Goal: Task Accomplishment & Management: Manage account settings

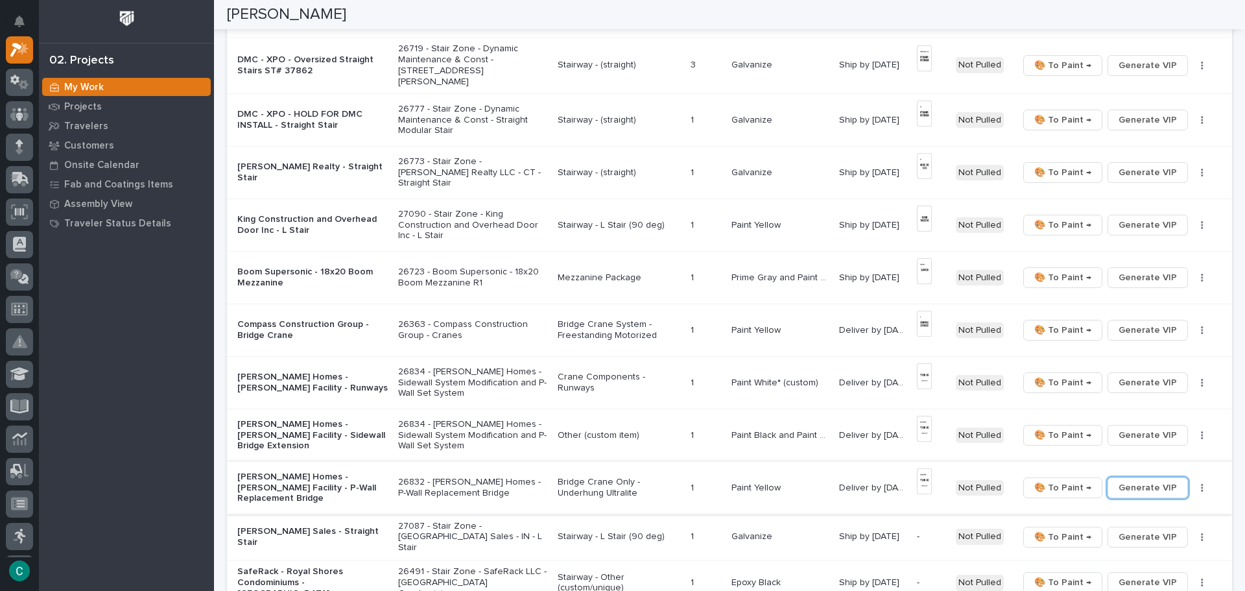
scroll to position [519, 0]
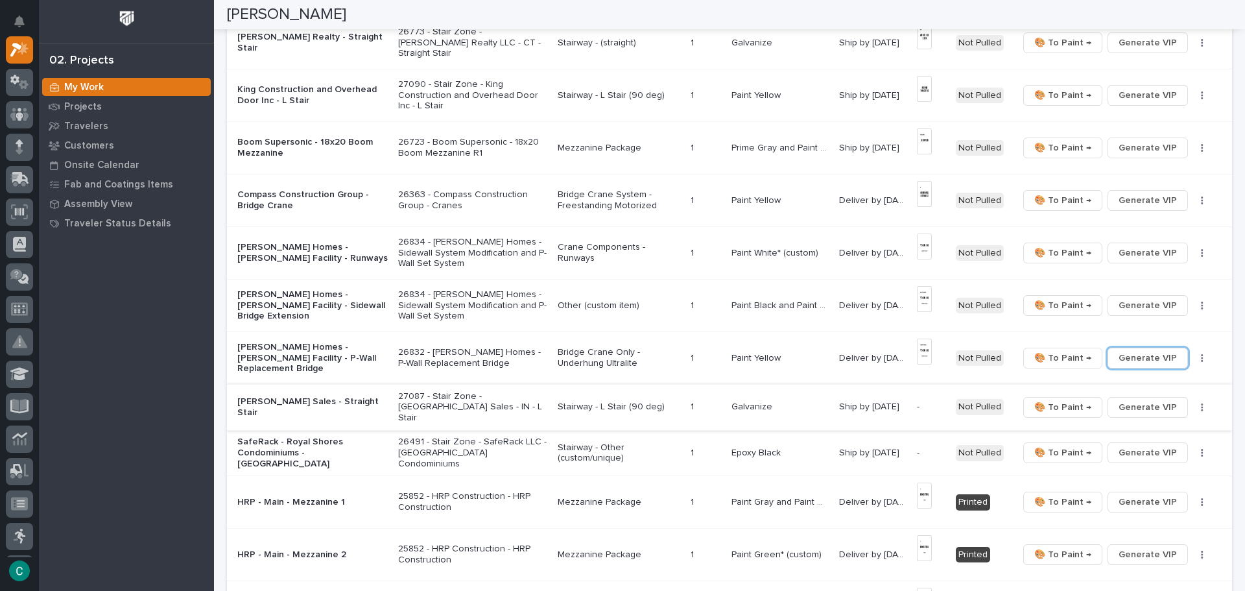
click at [1167, 399] on span "Generate VIP" at bounding box center [1148, 407] width 58 height 16
click at [1157, 445] on span "Generate VIP" at bounding box center [1148, 453] width 58 height 16
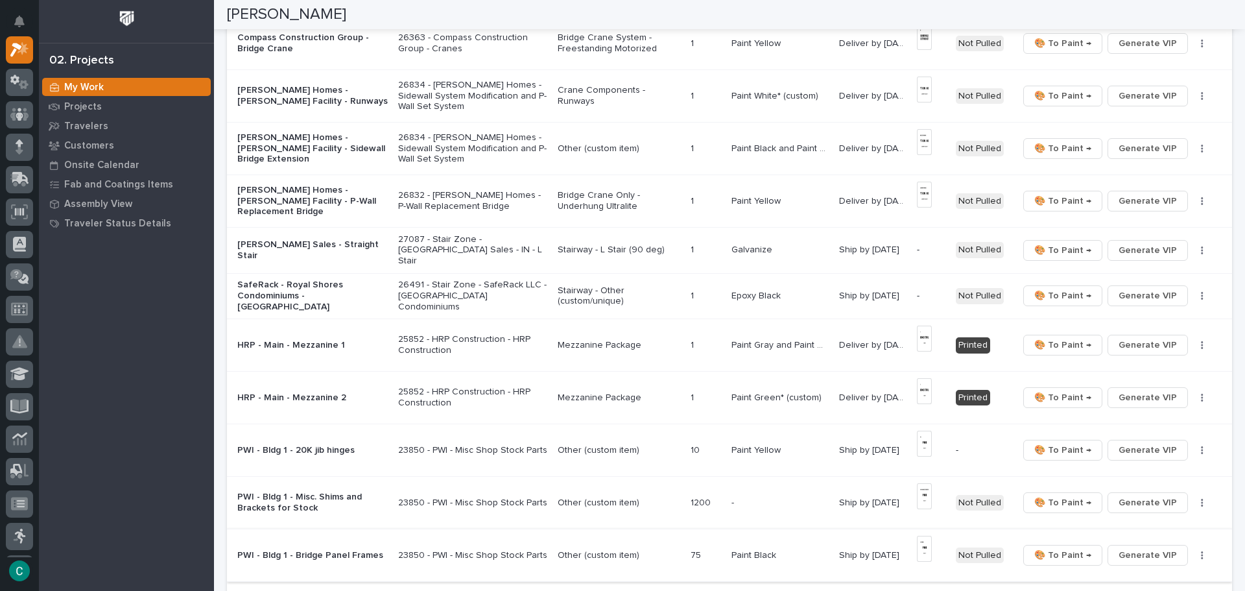
scroll to position [713, 0]
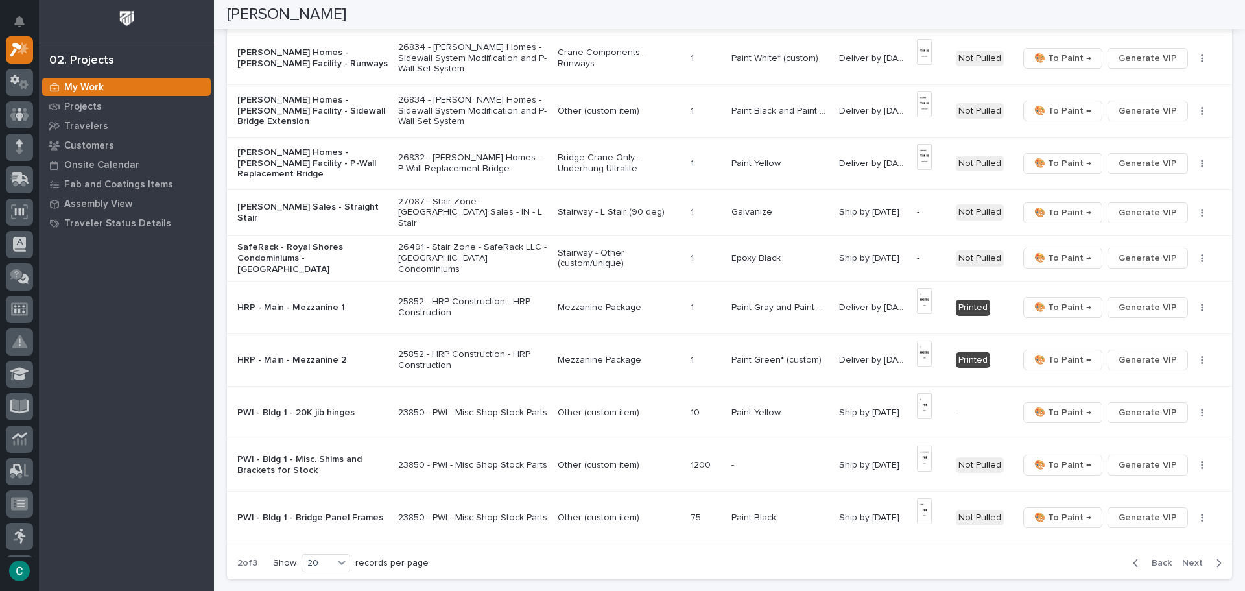
click at [1182, 557] on span "Next" at bounding box center [1196, 563] width 29 height 12
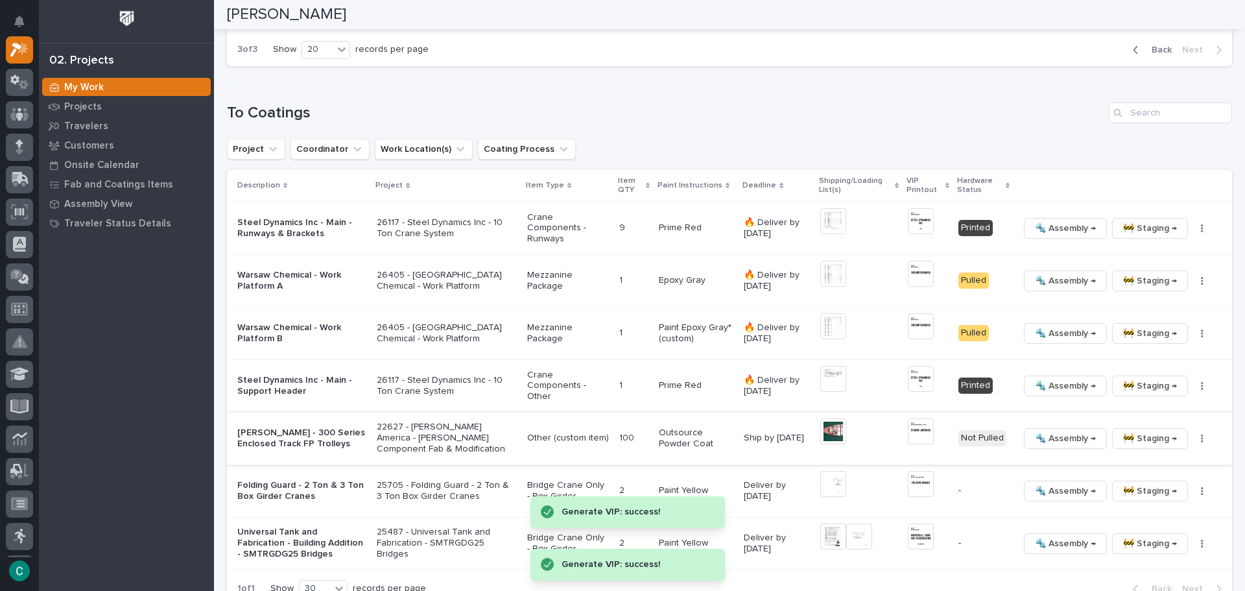
scroll to position [0, 0]
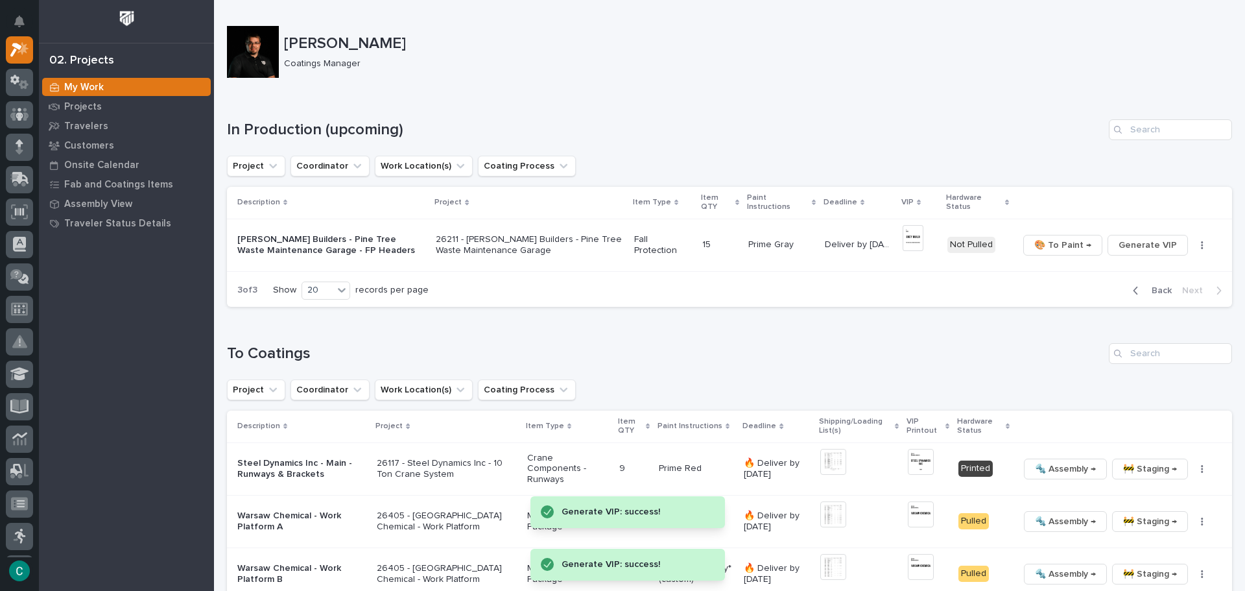
click at [1132, 285] on button "Back" at bounding box center [1149, 291] width 54 height 12
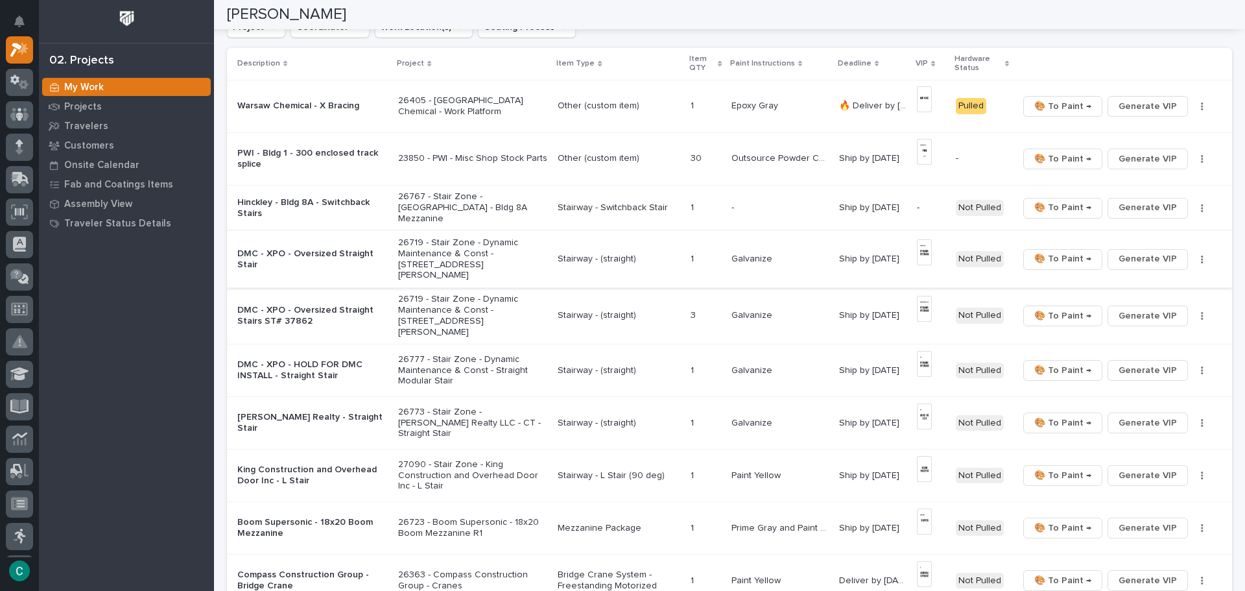
scroll to position [130, 0]
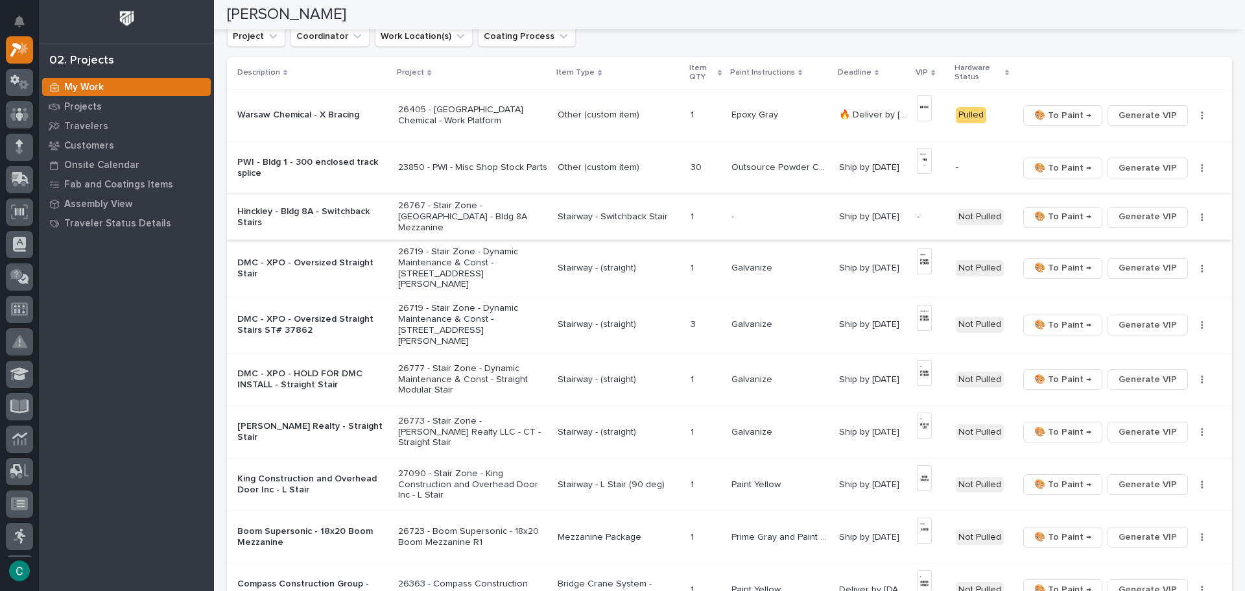
click at [1130, 210] on span "Generate VIP" at bounding box center [1148, 217] width 58 height 16
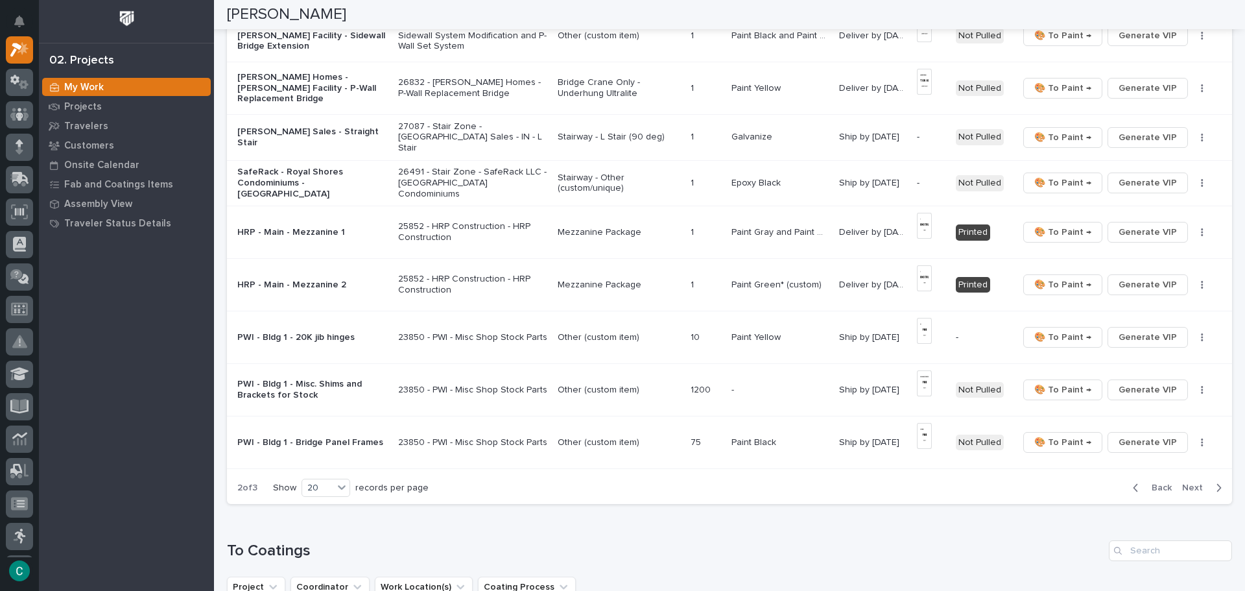
scroll to position [843, 0]
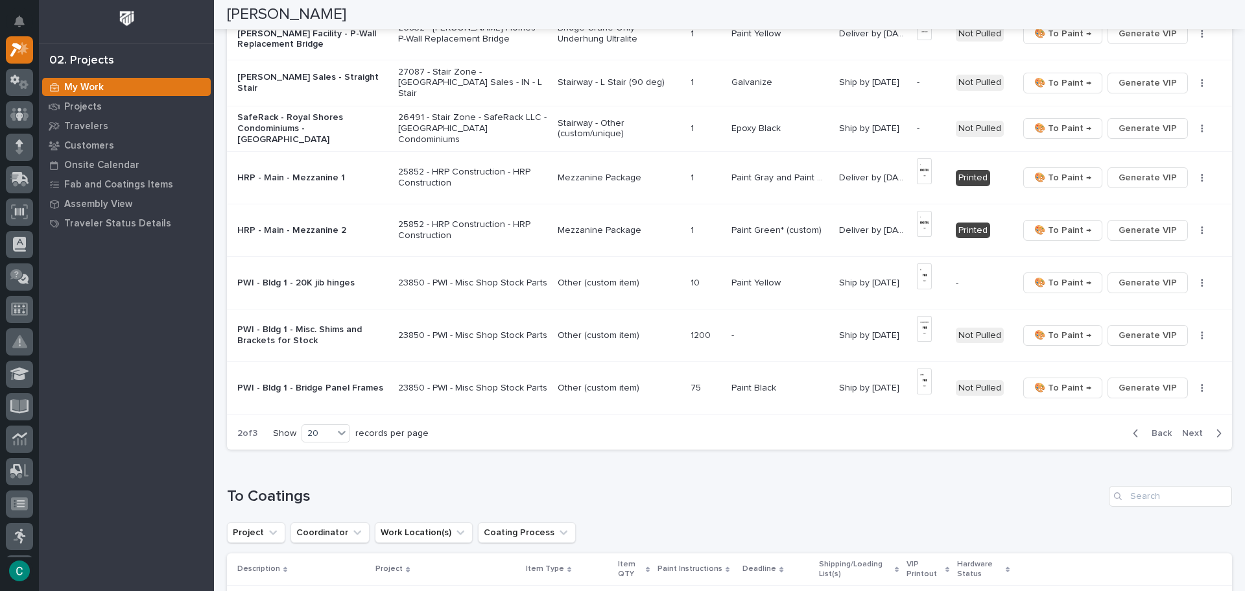
click at [1154, 427] on span "Back" at bounding box center [1158, 433] width 28 height 12
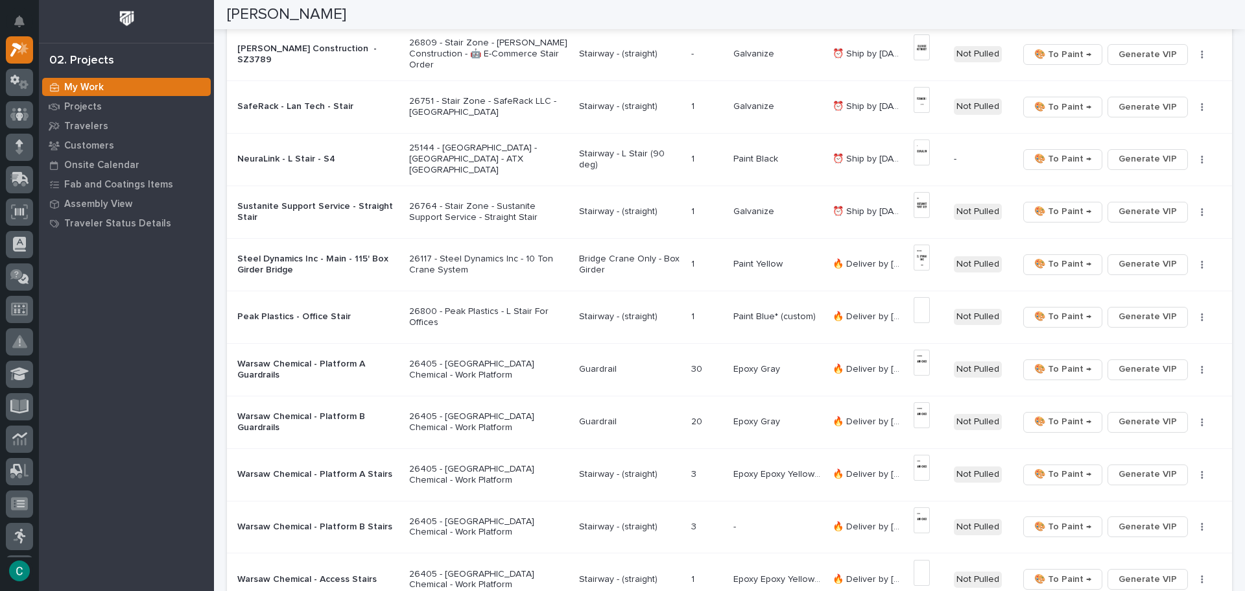
scroll to position [610, 0]
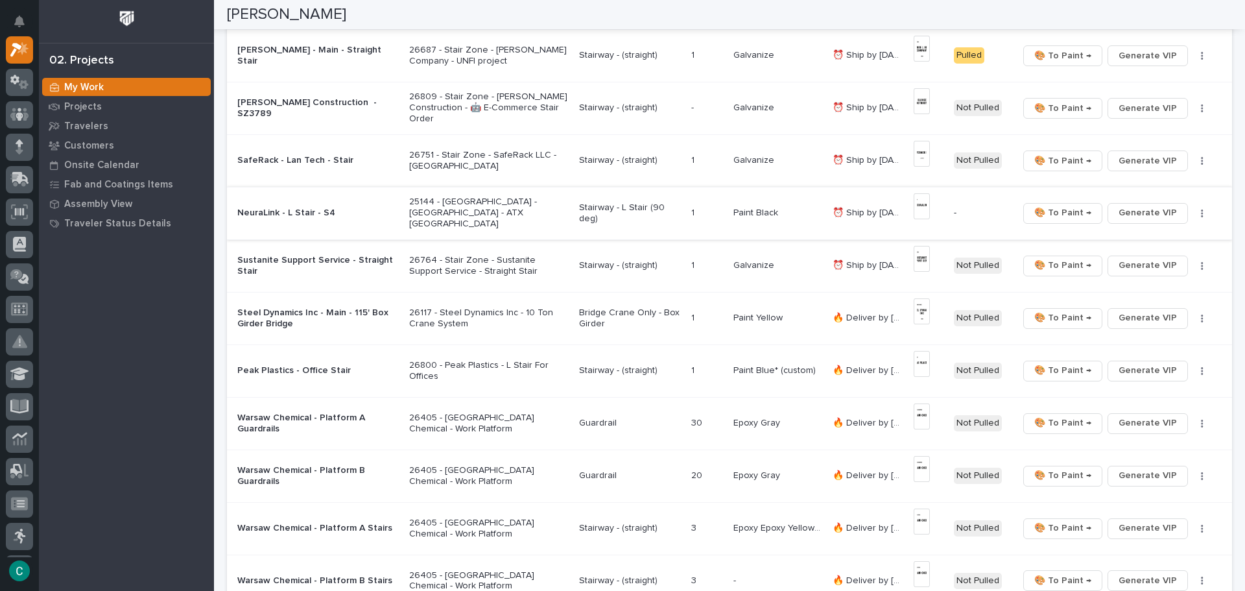
click at [924, 209] on img at bounding box center [922, 206] width 16 height 26
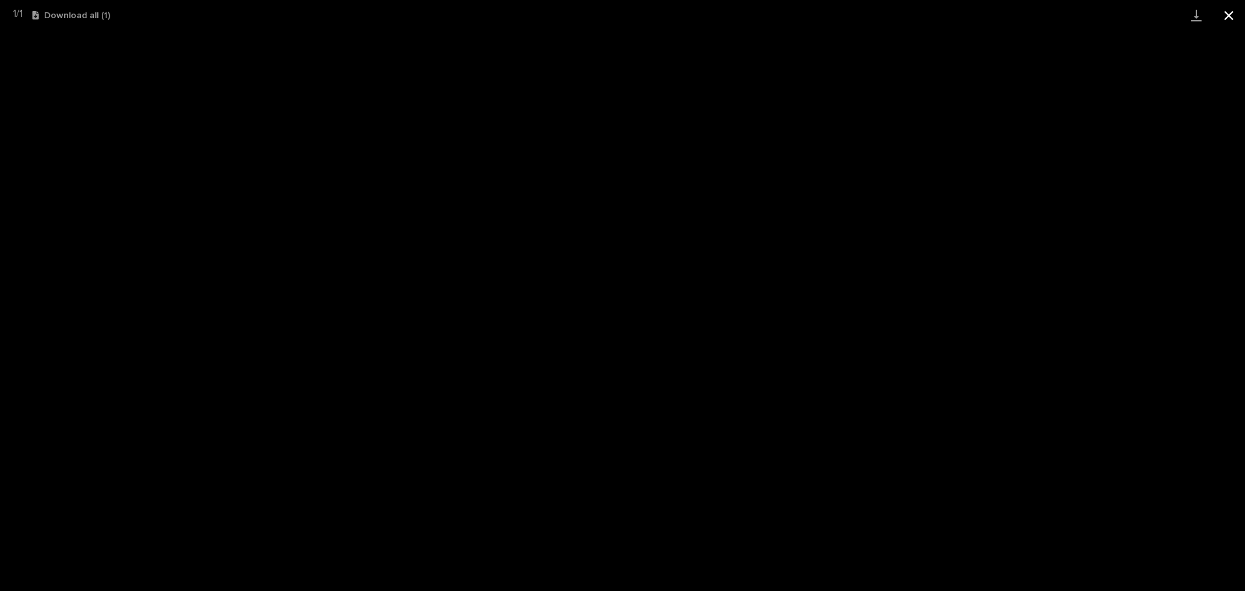
click at [1228, 8] on button "Close gallery" at bounding box center [1229, 15] width 32 height 30
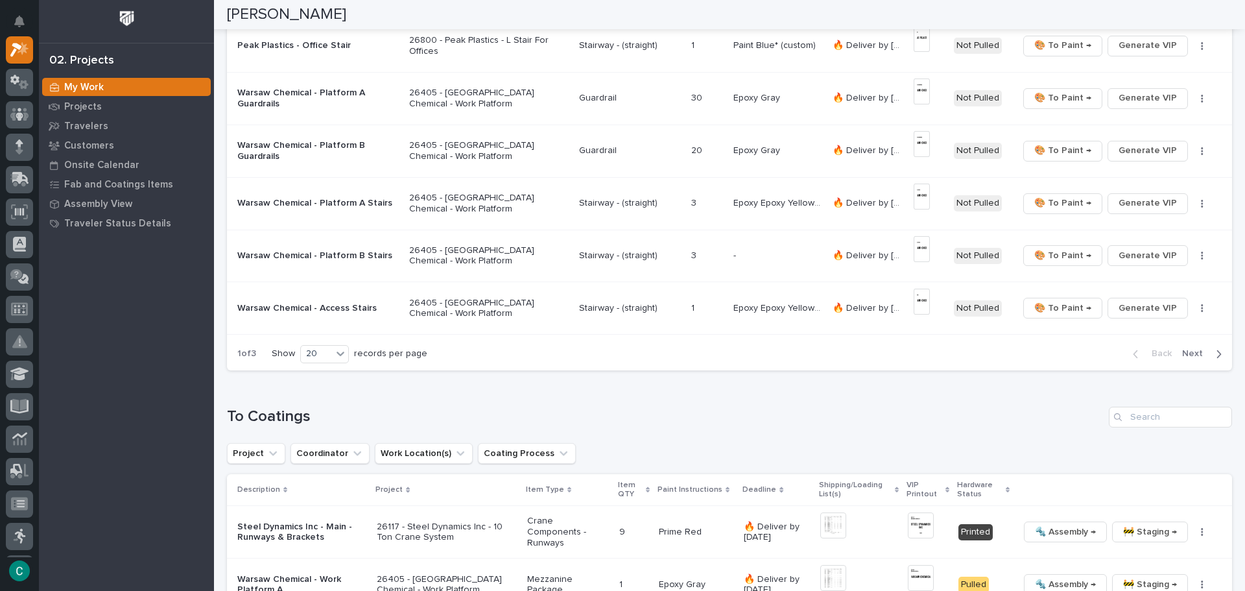
scroll to position [973, 0]
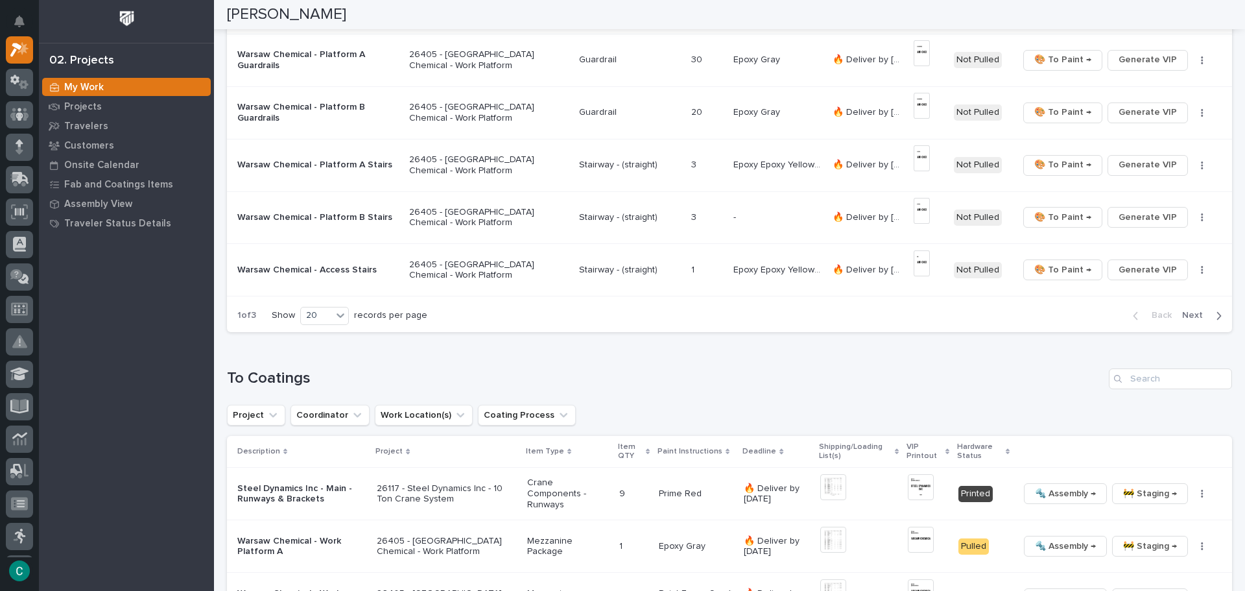
click at [1191, 316] on span "Next" at bounding box center [1196, 315] width 29 height 12
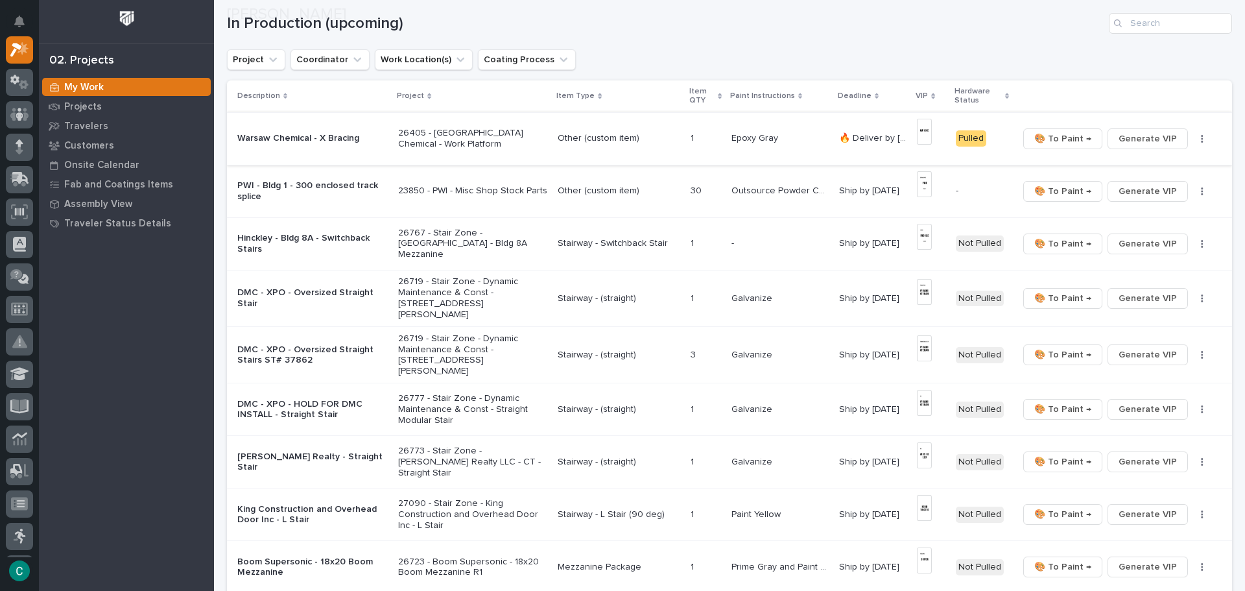
scroll to position [130, 0]
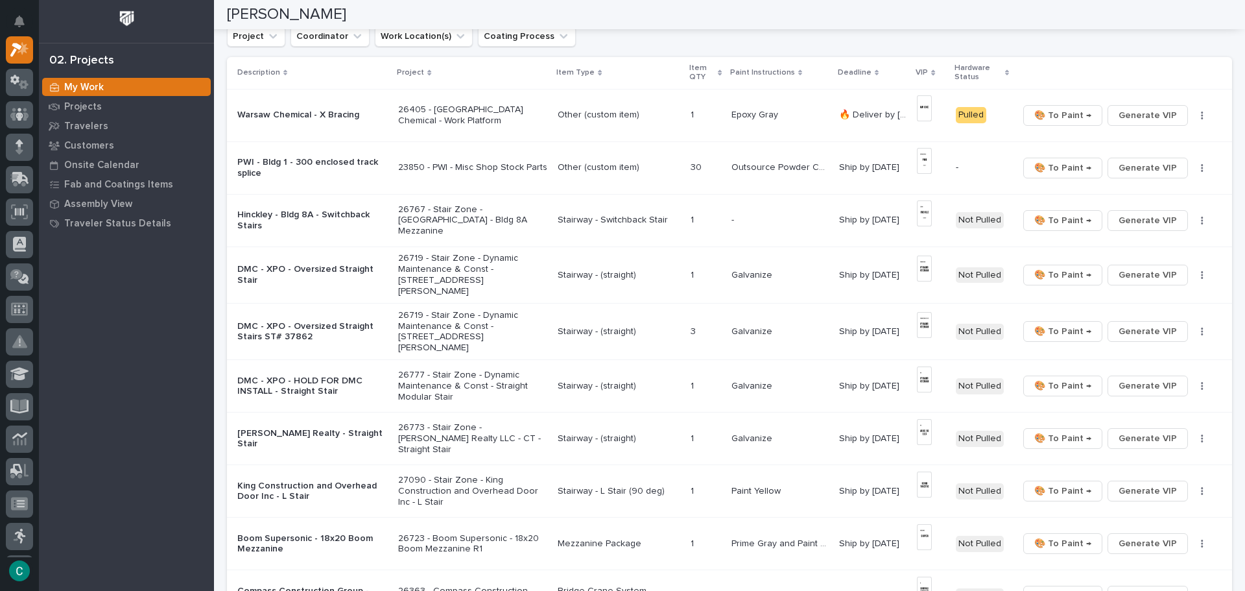
click at [573, 218] on p "Stairway - Switchback Stair" at bounding box center [619, 220] width 123 height 11
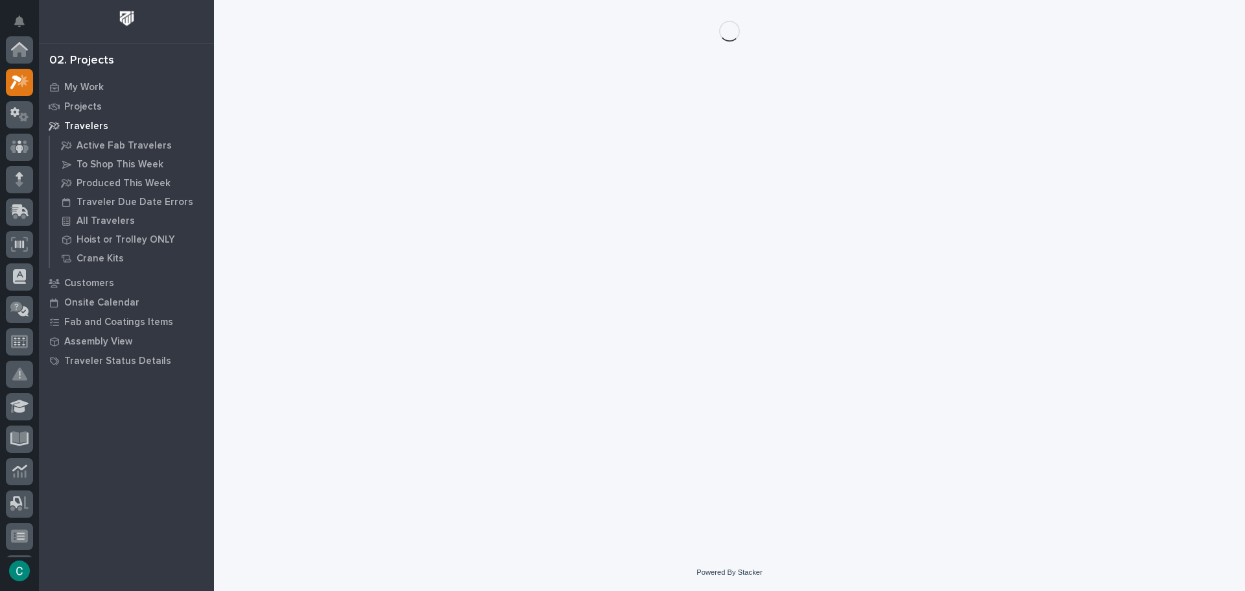
scroll to position [32, 0]
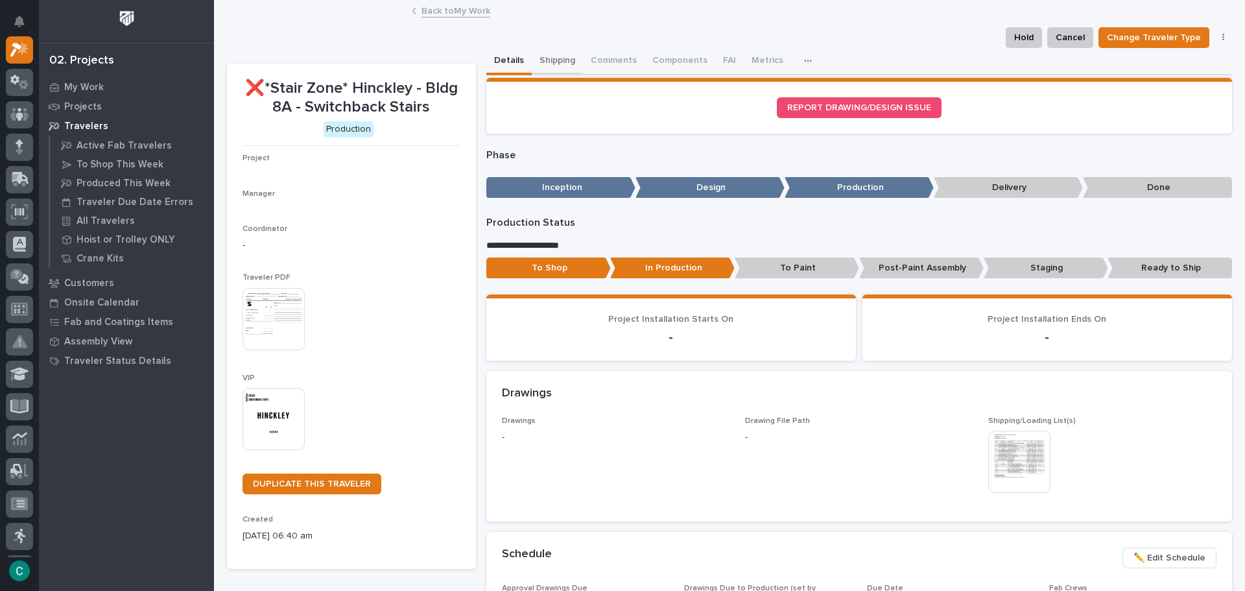
click at [553, 63] on button "Shipping" at bounding box center [557, 61] width 51 height 27
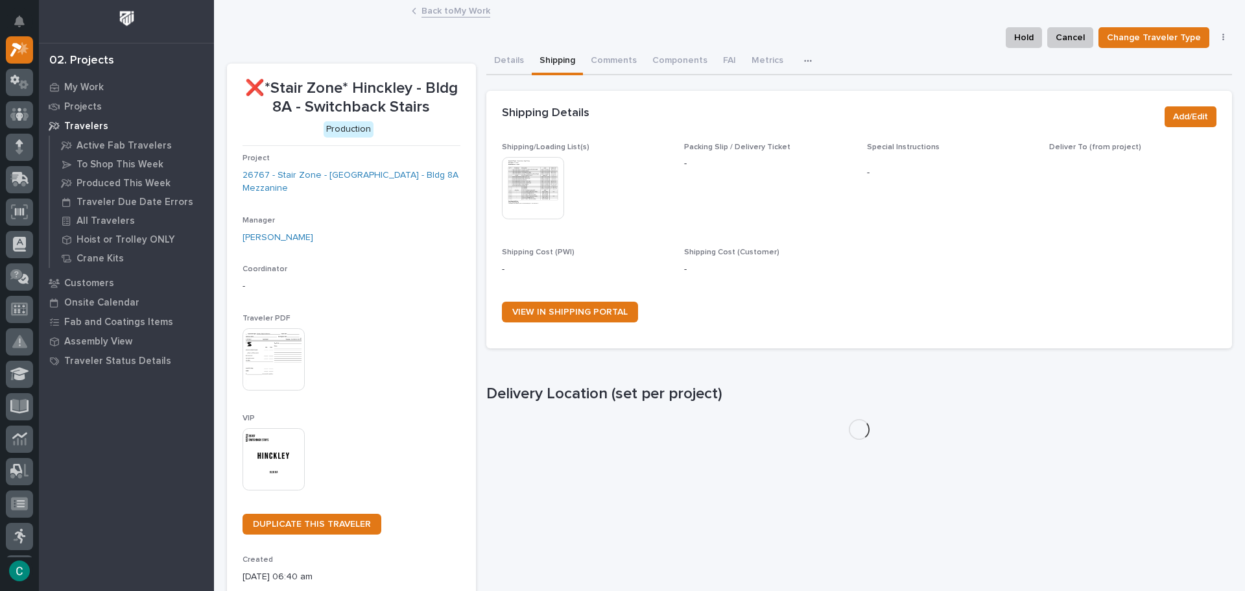
click at [533, 190] on img at bounding box center [533, 188] width 62 height 62
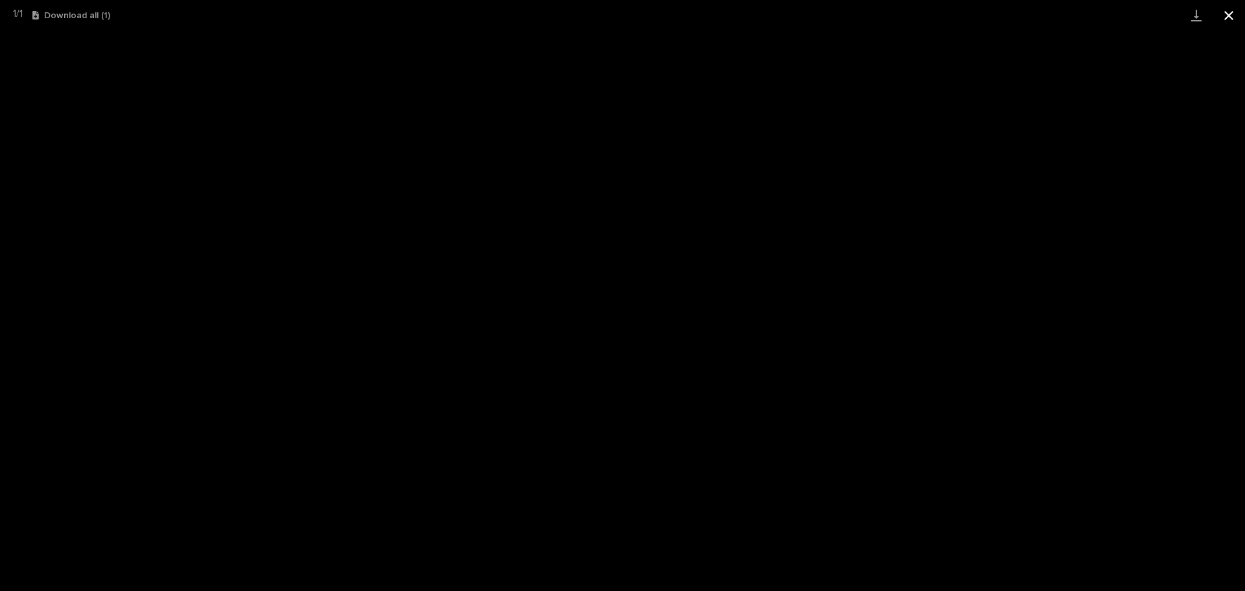
click at [1228, 14] on button "Close gallery" at bounding box center [1229, 15] width 32 height 30
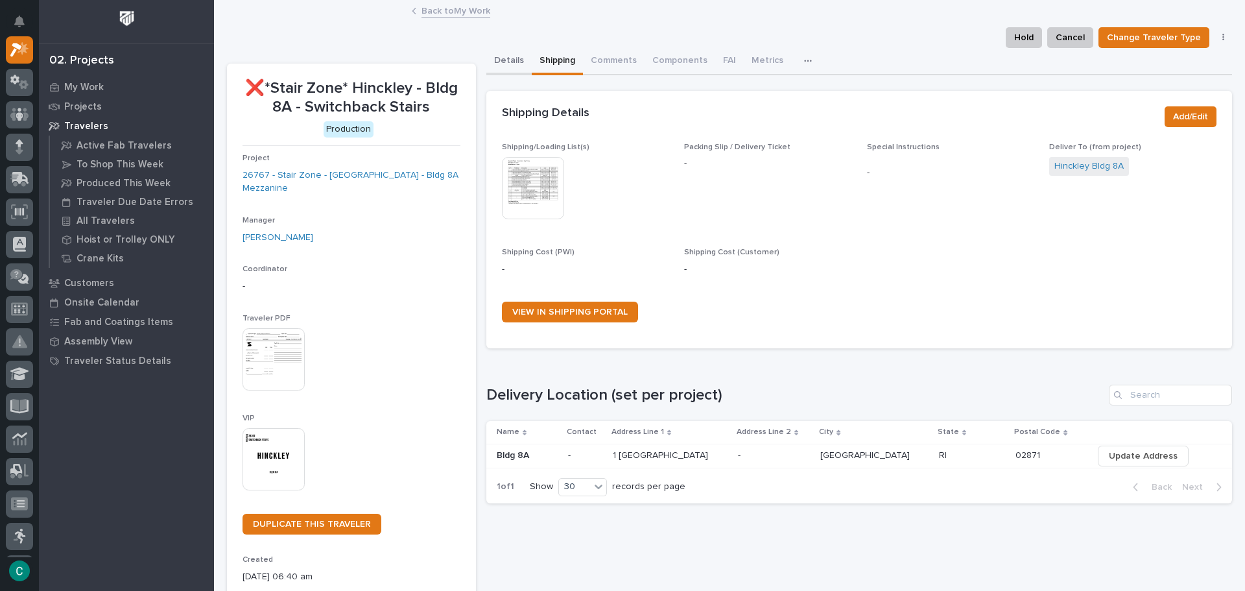
click at [506, 61] on button "Details" at bounding box center [508, 61] width 45 height 27
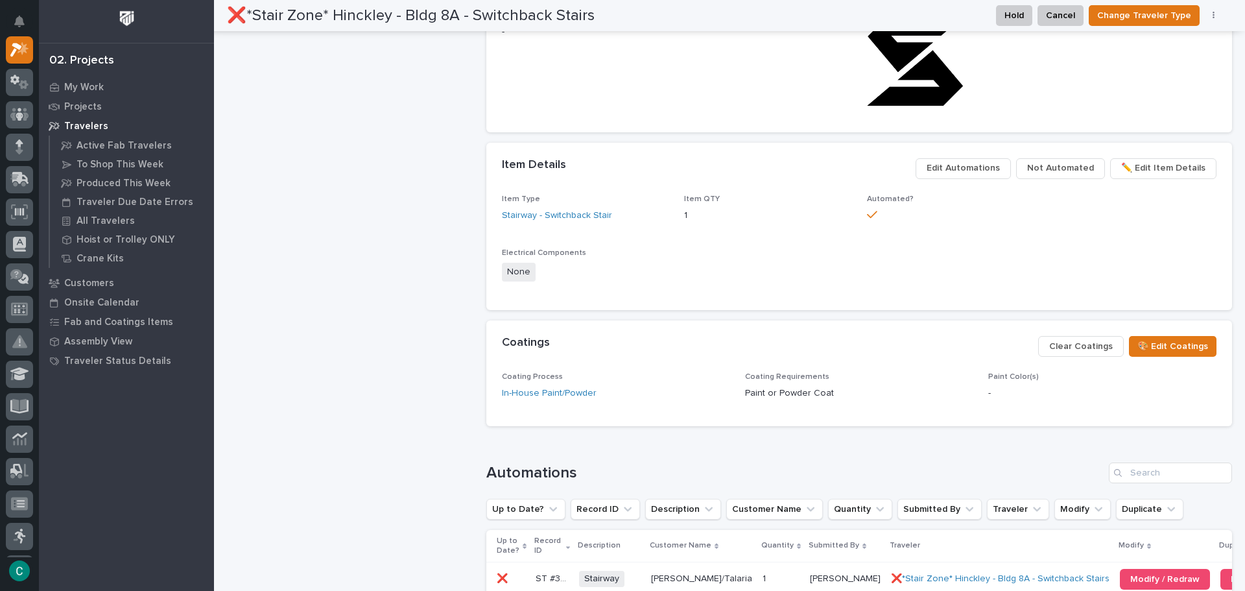
scroll to position [778, 0]
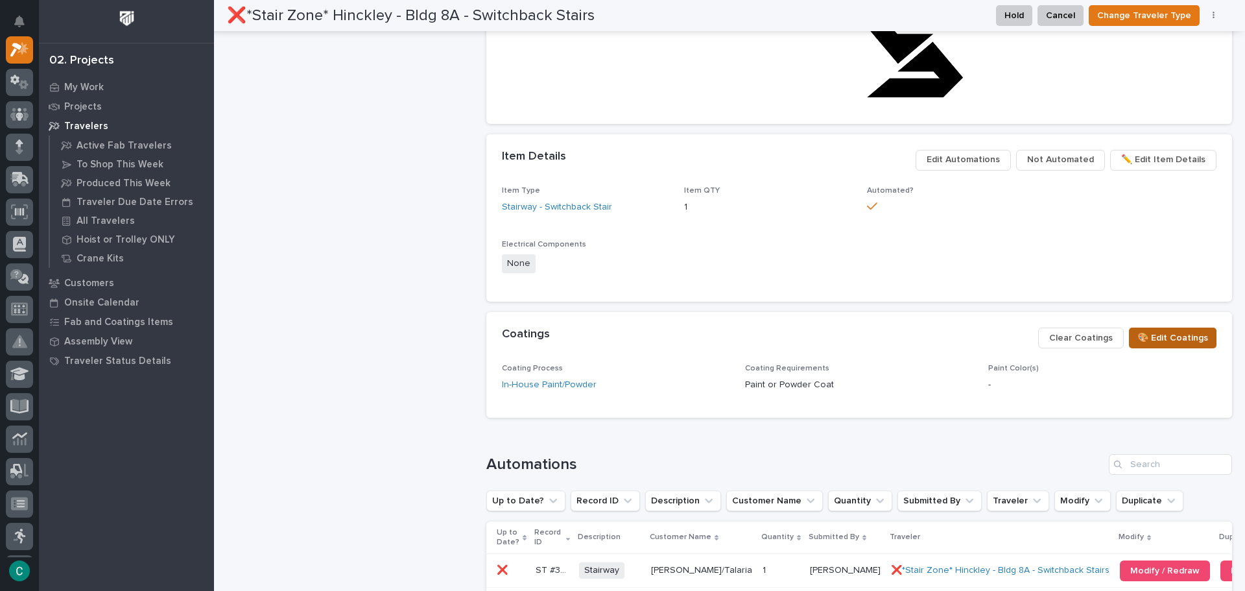
click at [1173, 336] on span "🎨 Edit Coatings" at bounding box center [1172, 338] width 71 height 16
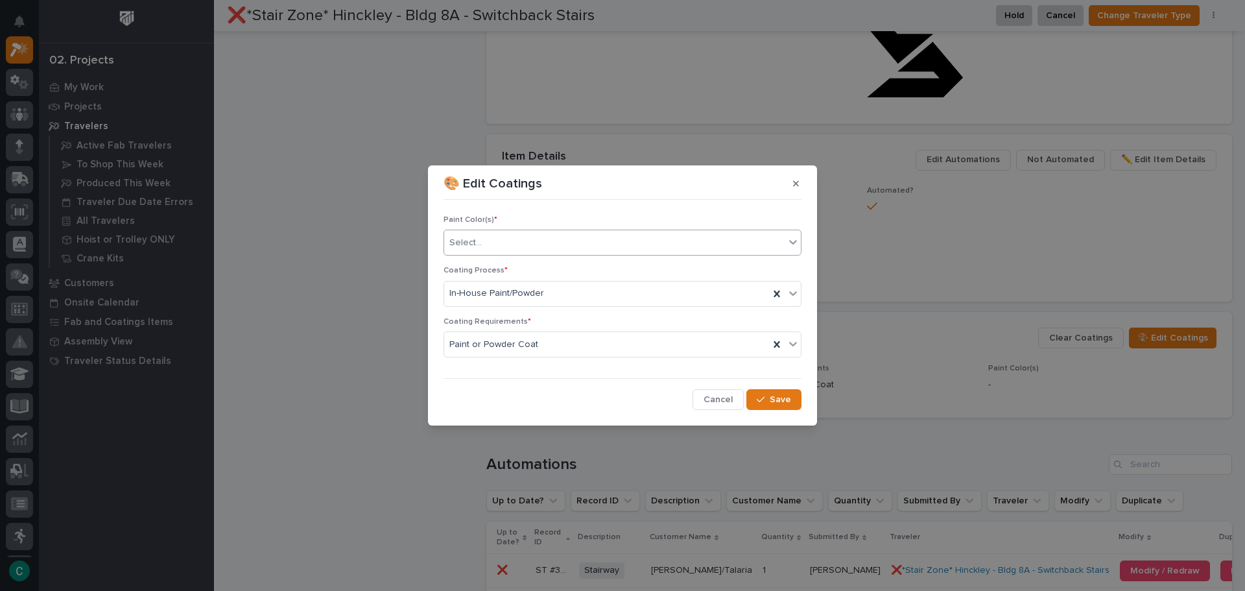
click at [547, 242] on div "Select..." at bounding box center [614, 242] width 340 height 21
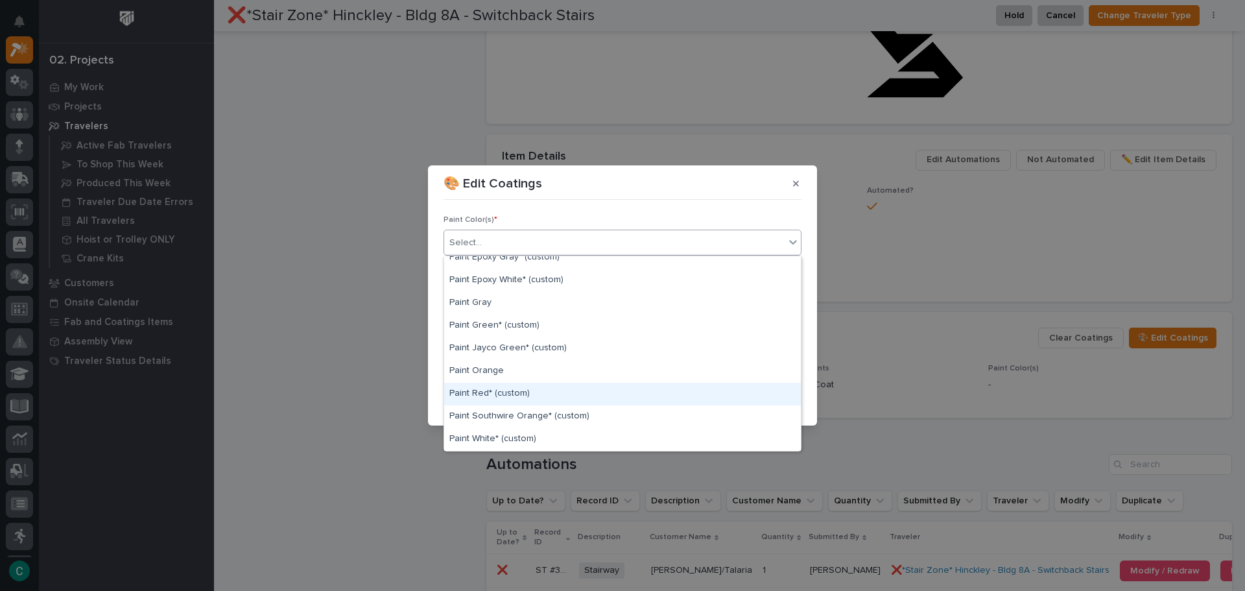
scroll to position [324, 0]
click at [550, 403] on div "Paint Yellow" at bounding box center [622, 397] width 357 height 23
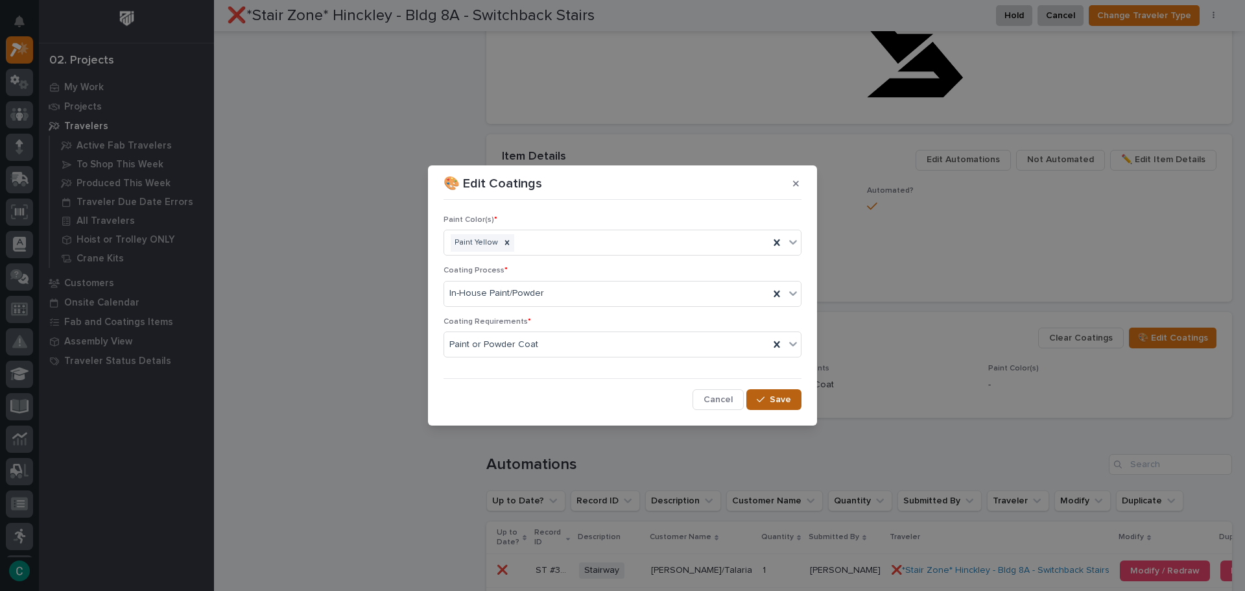
click at [794, 403] on button "Save" at bounding box center [773, 399] width 55 height 21
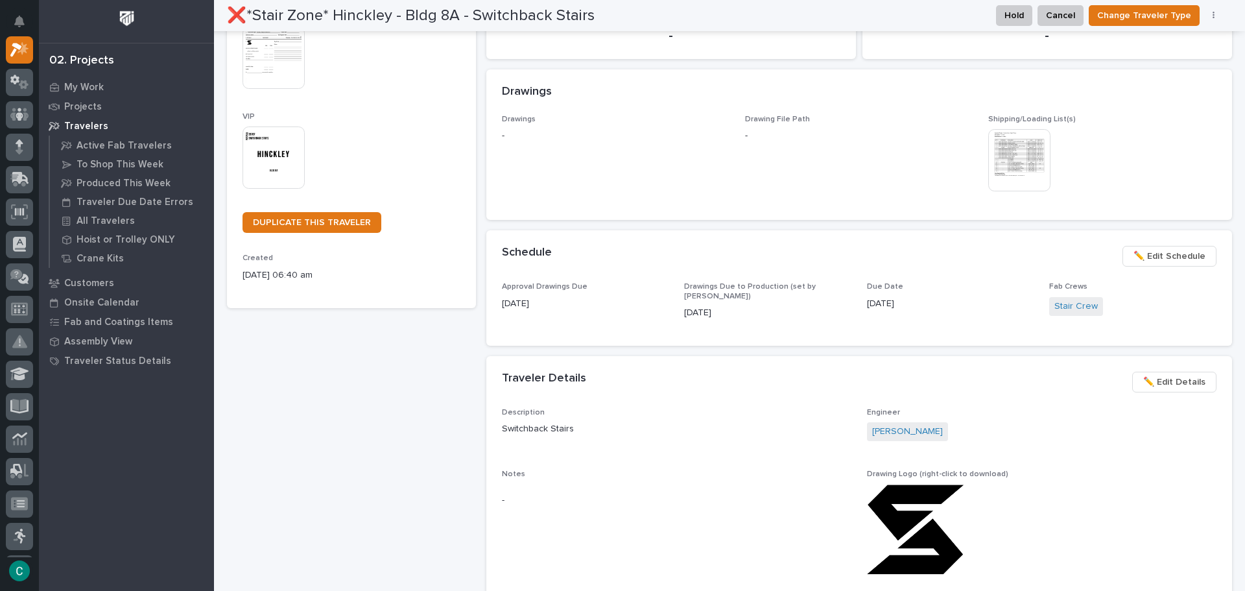
scroll to position [0, 0]
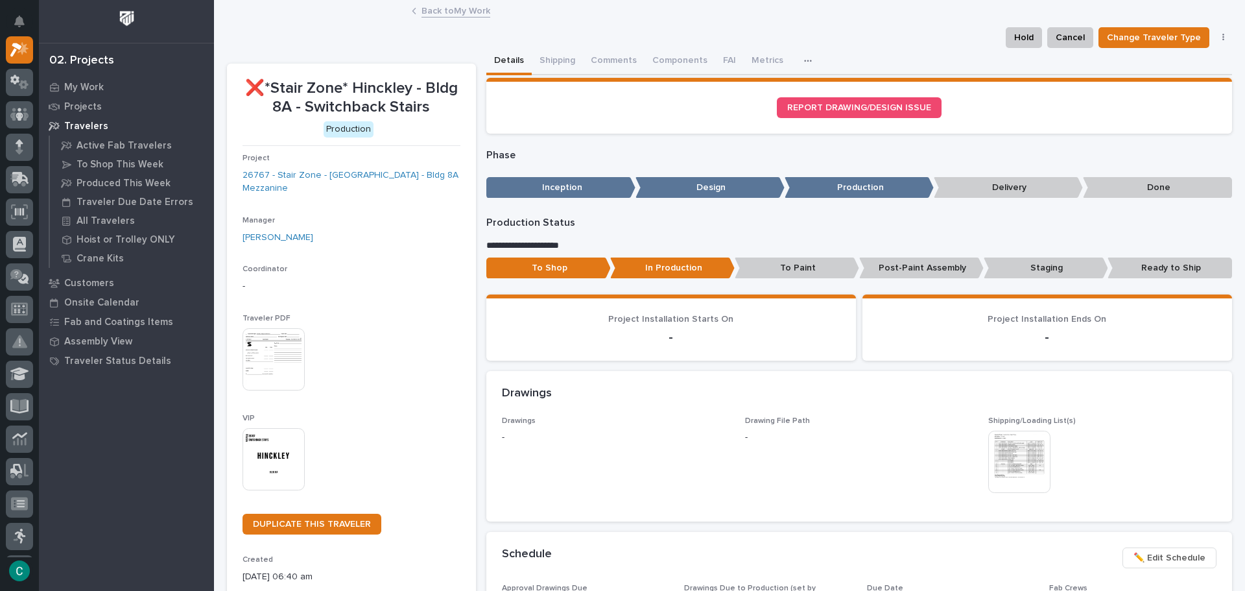
click at [471, 8] on link "Back to My Work" at bounding box center [455, 10] width 69 height 15
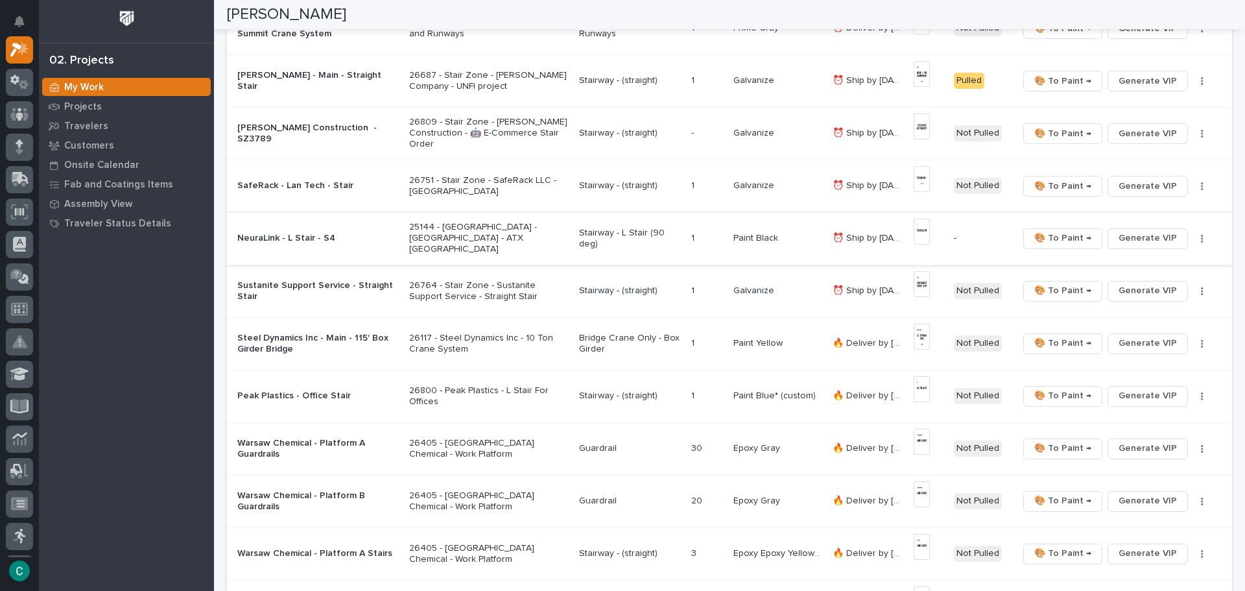
scroll to position [778, 0]
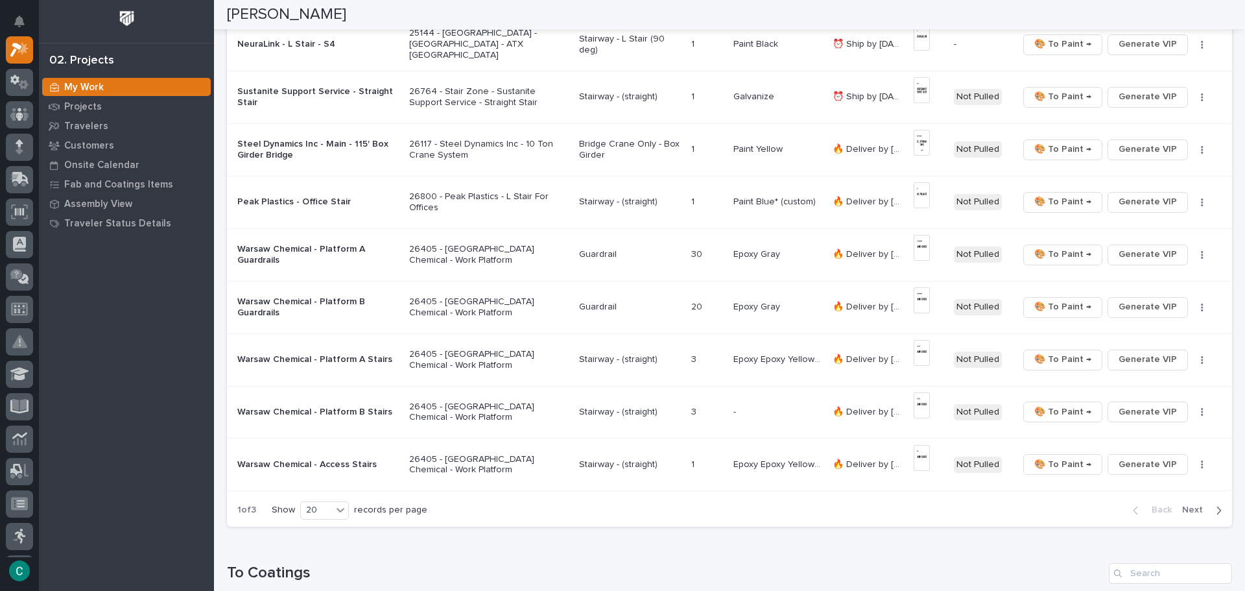
click at [1186, 506] on span "Next" at bounding box center [1196, 510] width 29 height 12
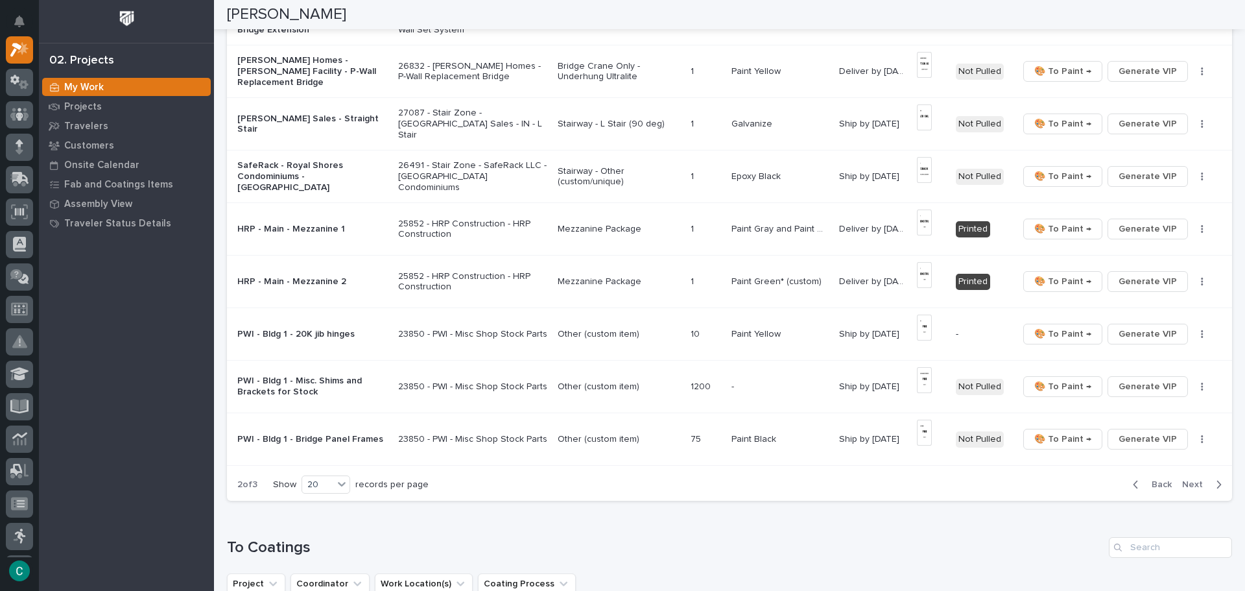
scroll to position [843, 0]
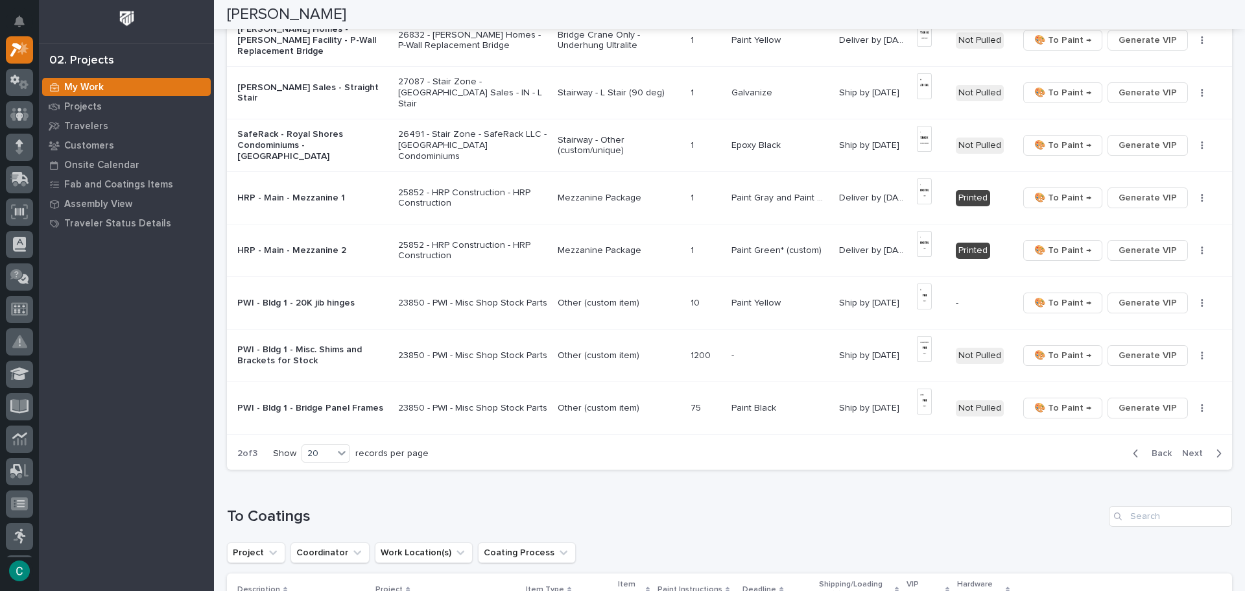
click at [1134, 450] on button "Back" at bounding box center [1149, 453] width 54 height 12
